Goal: Check status: Check status

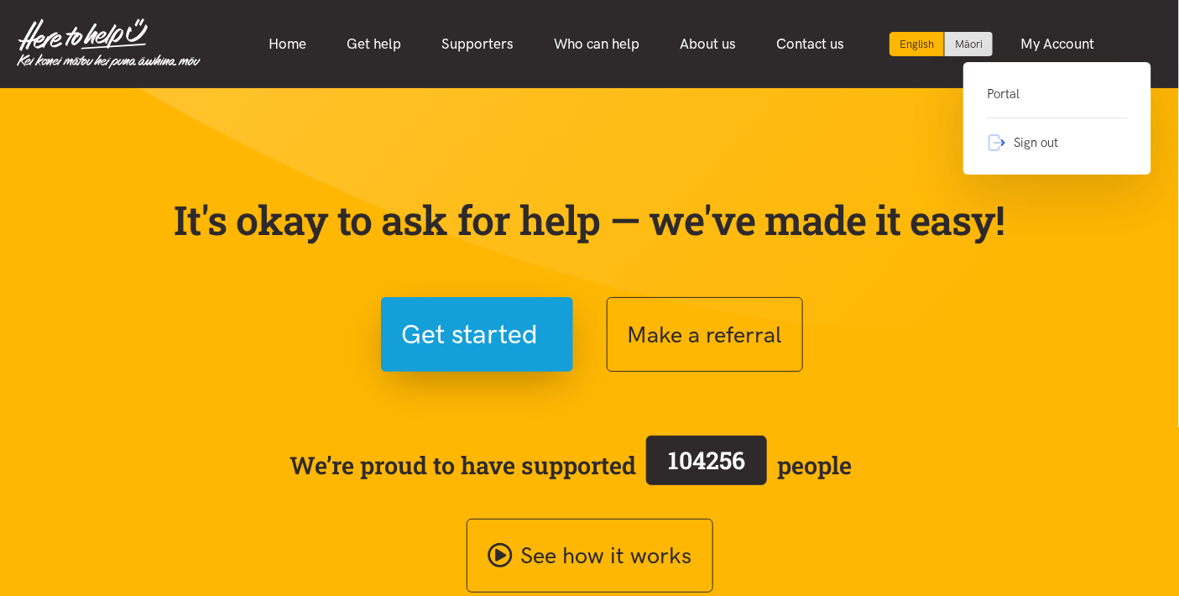
click at [999, 97] on link "Portal" at bounding box center [1057, 101] width 141 height 34
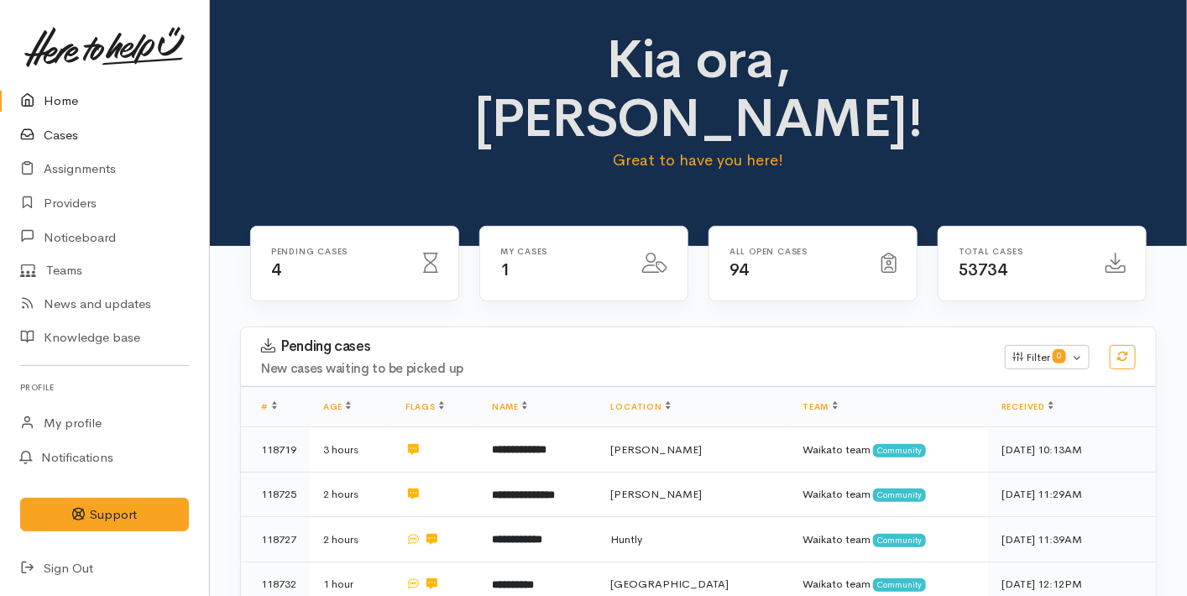
click at [95, 128] on link "Cases" at bounding box center [104, 135] width 209 height 34
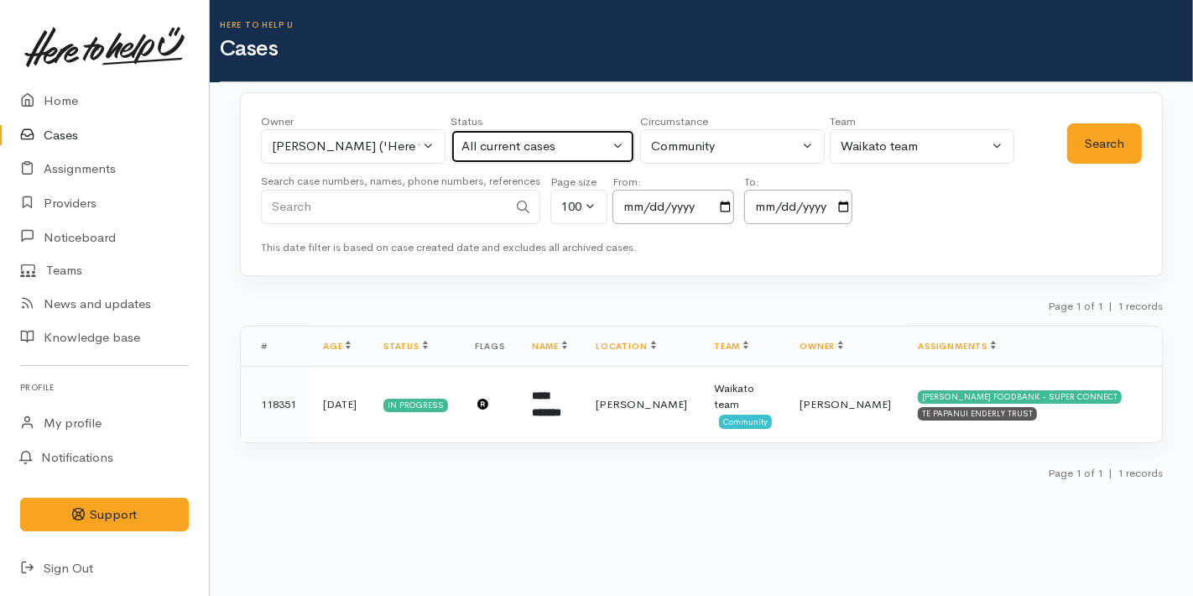
click at [576, 143] on div "All current cases" at bounding box center [536, 146] width 148 height 19
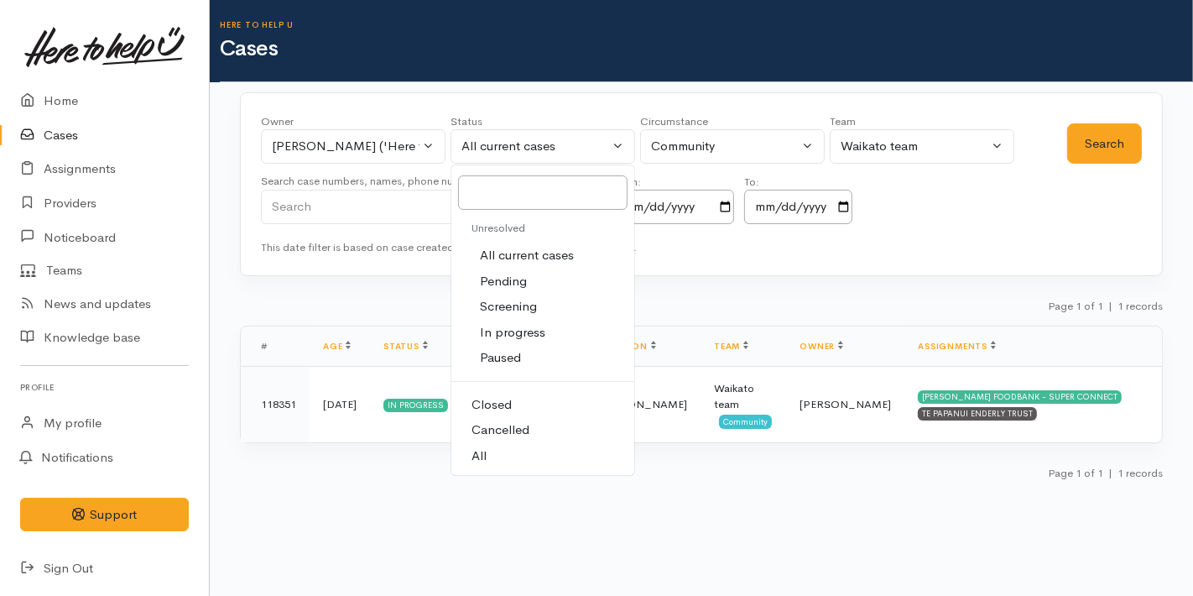
click at [508, 408] on span "Closed" at bounding box center [492, 404] width 40 height 19
select select "Closed"
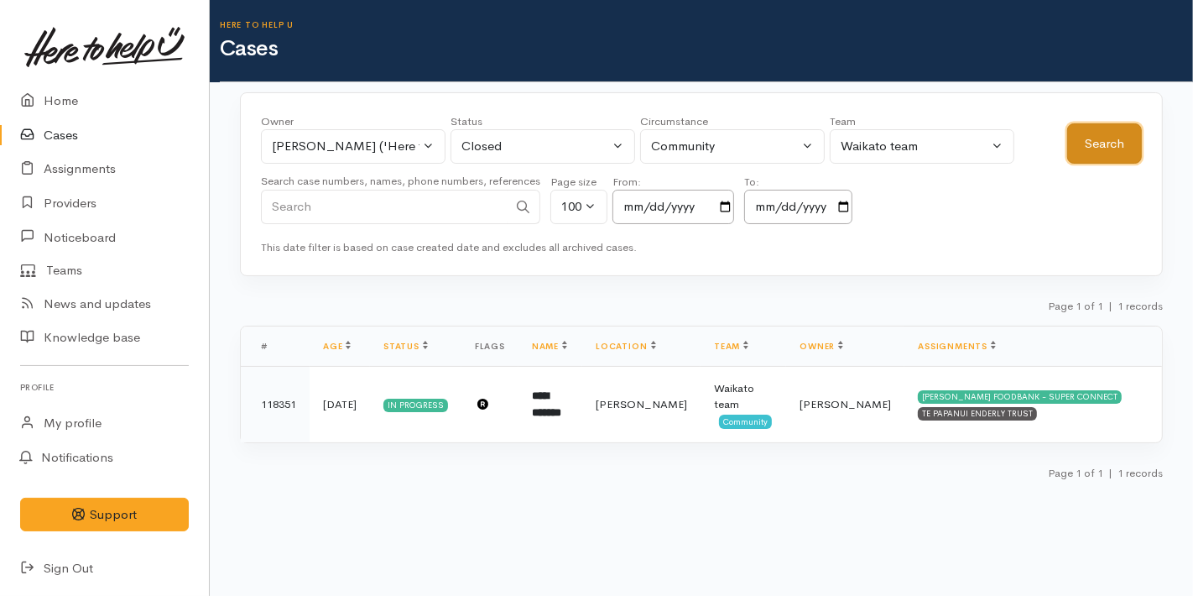
click at [1100, 145] on button "Search" at bounding box center [1104, 143] width 75 height 41
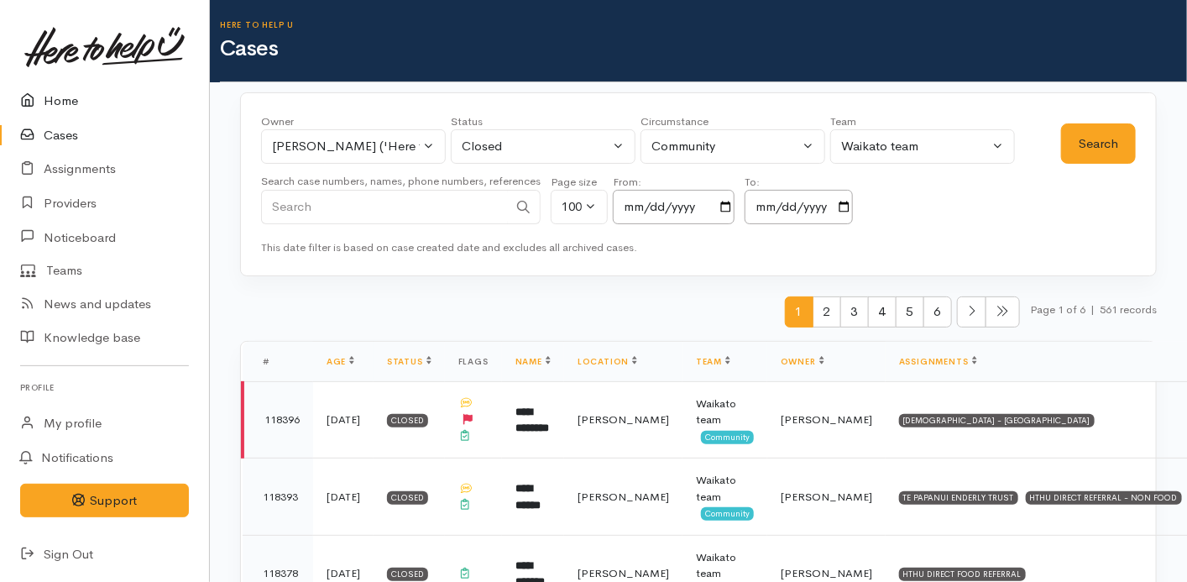
click at [87, 106] on link "Home" at bounding box center [104, 101] width 209 height 34
